Goal: Information Seeking & Learning: Find specific fact

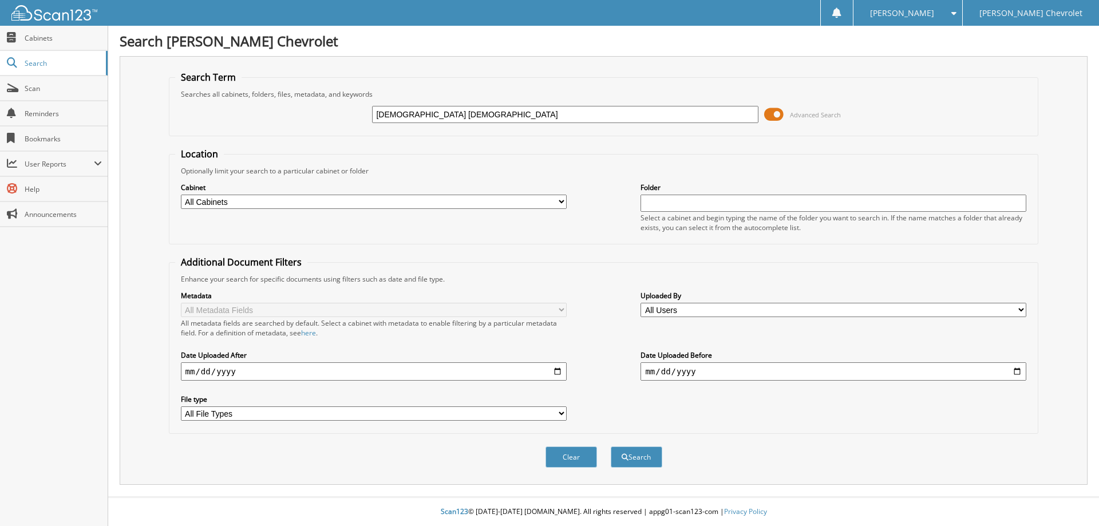
type input "[DEMOGRAPHIC_DATA] [DEMOGRAPHIC_DATA]"
click at [510, 202] on select "All Cabinets ACCOUNTS PAYABLE RENTALS SERVICE RO Needs Filing" at bounding box center [374, 202] width 386 height 14
select select "5101"
click at [181, 195] on select "All Cabinets ACCOUNTS PAYABLE RENTALS SERVICE RO Needs Filing" at bounding box center [374, 202] width 386 height 14
click at [638, 464] on button "Search" at bounding box center [637, 457] width 52 height 21
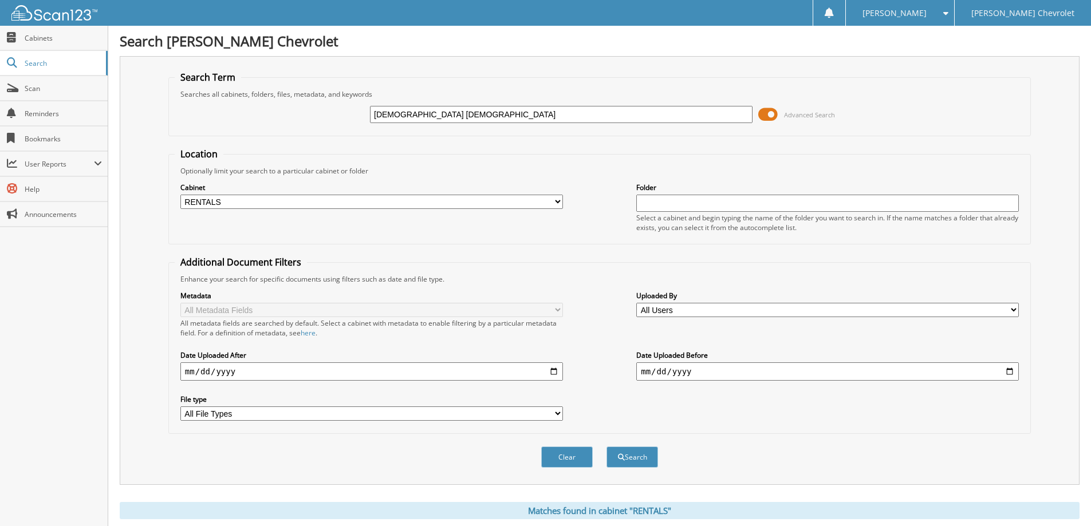
drag, startPoint x: 442, startPoint y: 114, endPoint x: 340, endPoint y: 130, distance: 102.6
click at [340, 130] on fieldset "Search Term Searches all cabinets, folders, files, metadata, and keywords [DEMO…" at bounding box center [599, 103] width 862 height 65
type input "[PERSON_NAME]"
click at [606, 447] on button "Search" at bounding box center [632, 457] width 52 height 21
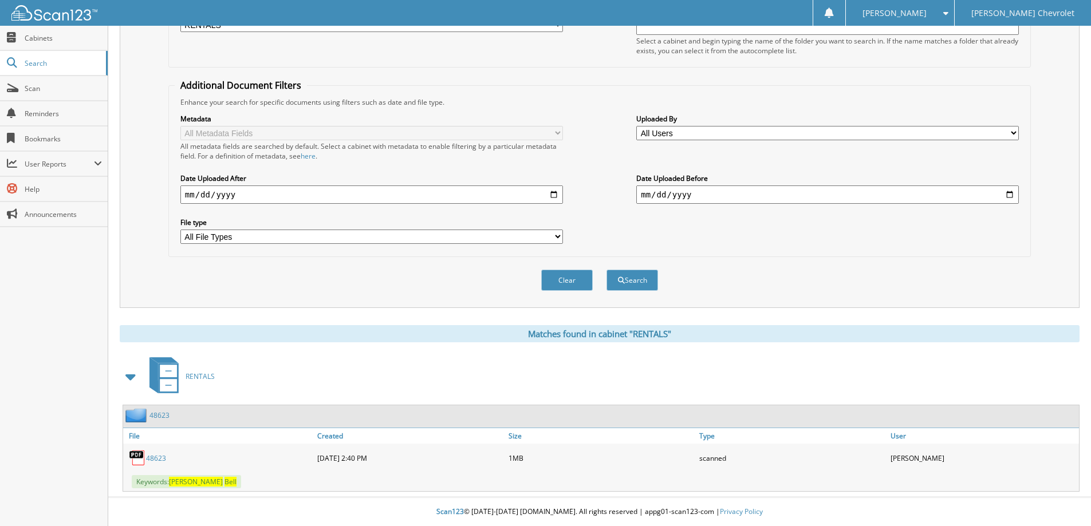
click at [153, 457] on link "48623" at bounding box center [156, 459] width 20 height 10
click at [155, 414] on link "48623" at bounding box center [159, 416] width 20 height 10
